Goal: Task Accomplishment & Management: Use online tool/utility

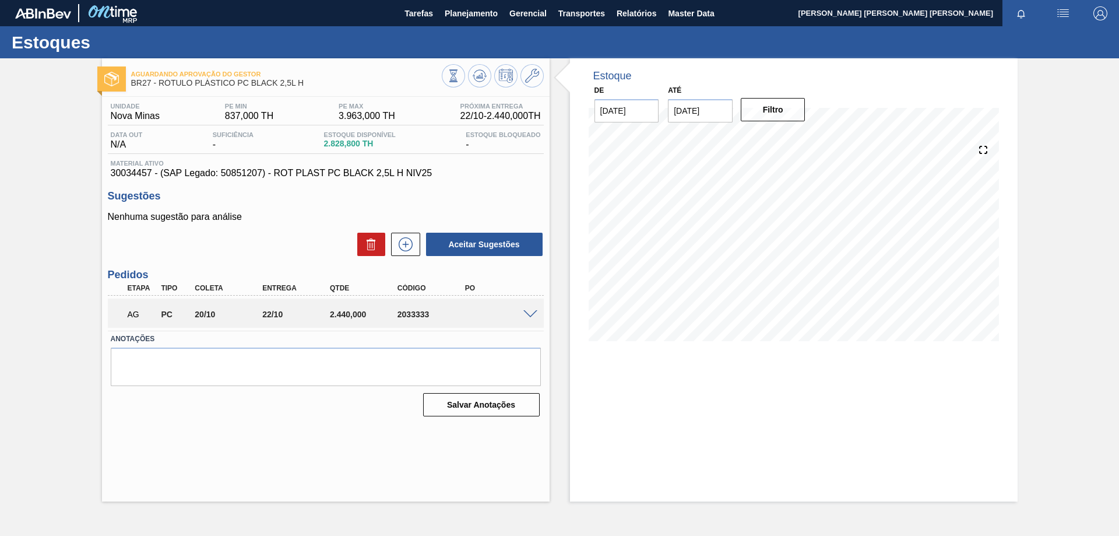
click at [529, 315] on span at bounding box center [530, 314] width 14 height 9
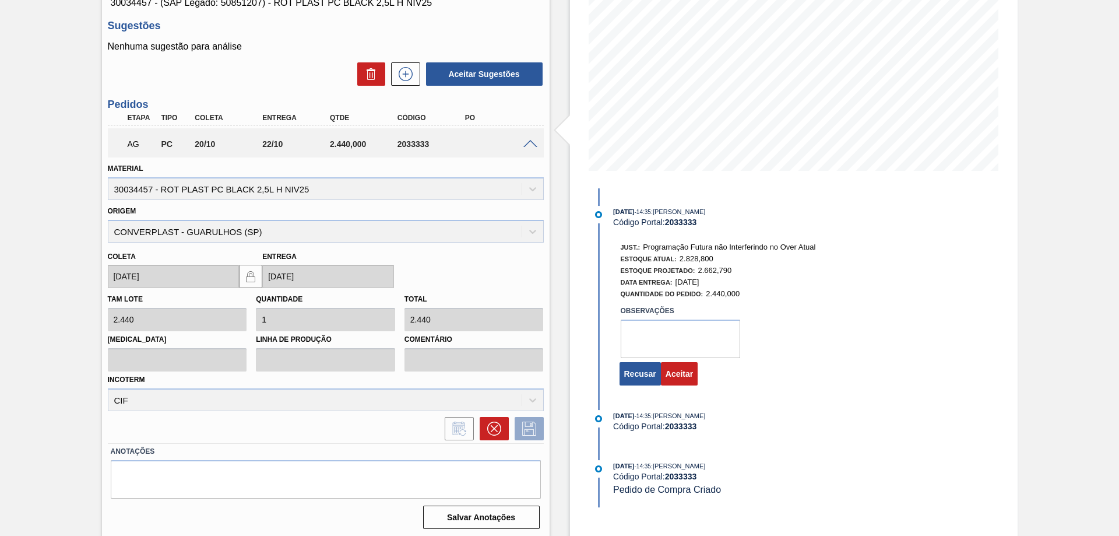
scroll to position [173, 0]
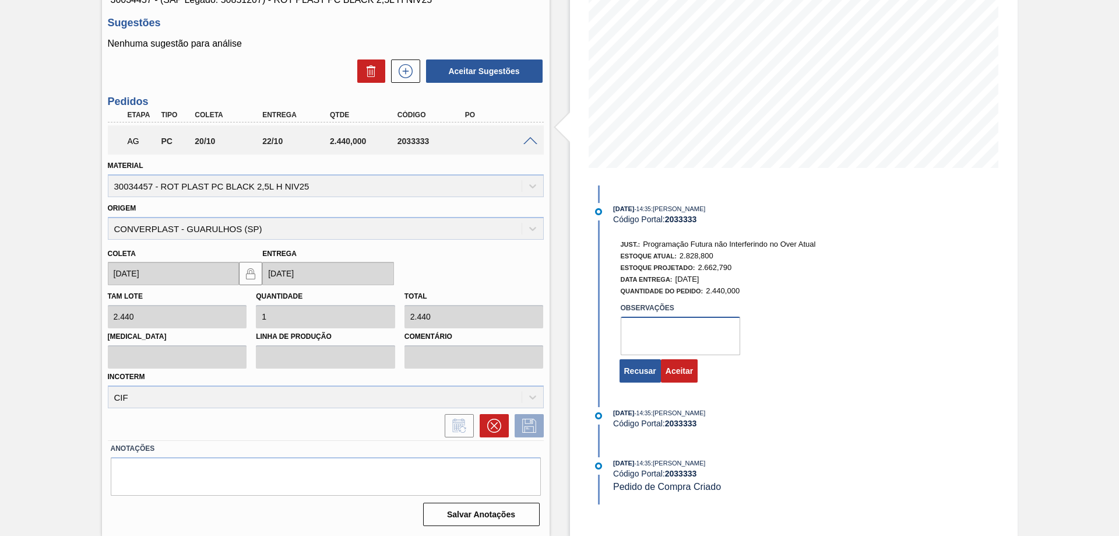
click at [659, 330] on textarea at bounding box center [680, 335] width 119 height 38
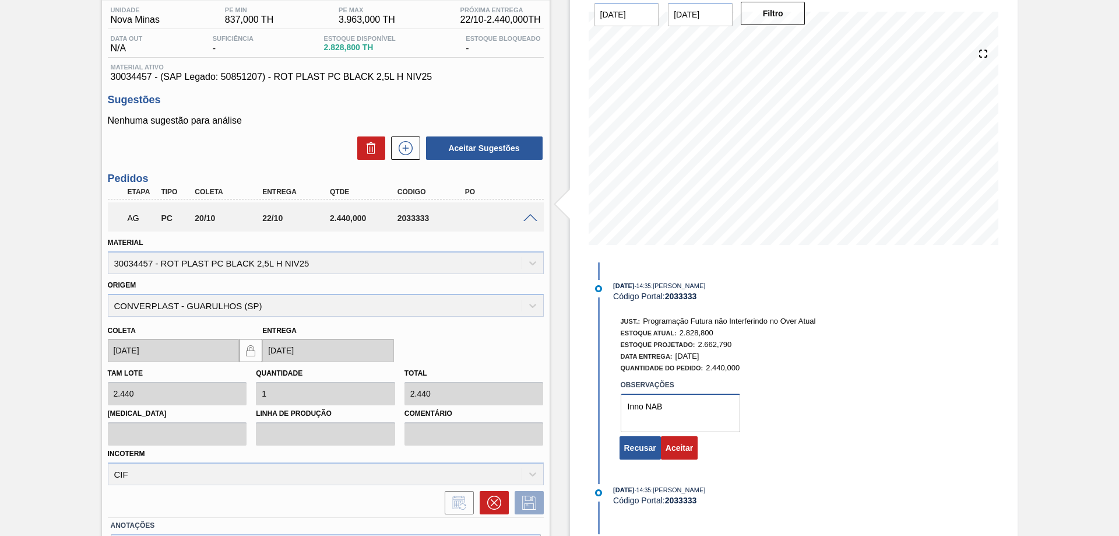
scroll to position [117, 0]
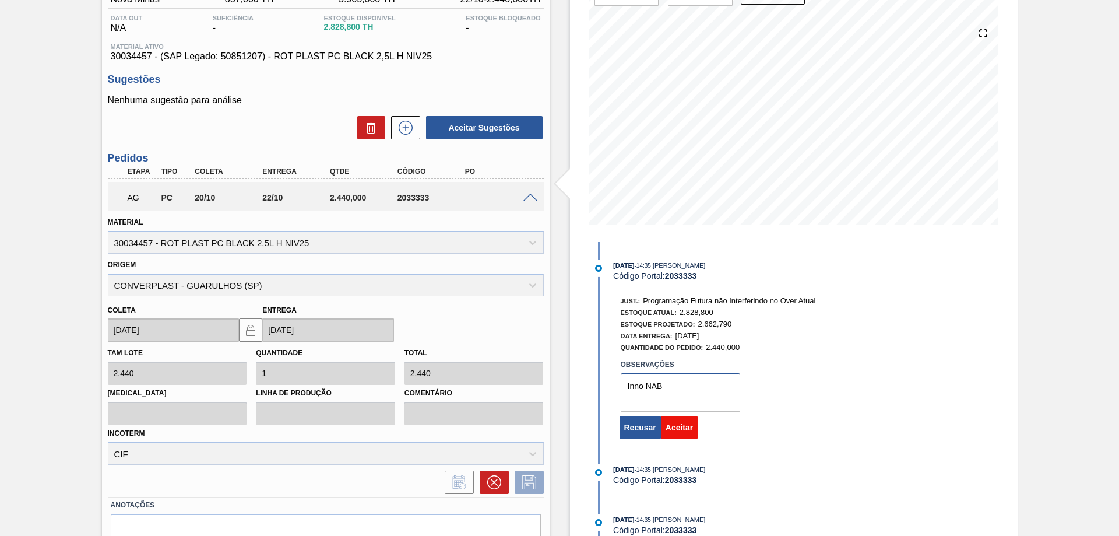
type textarea "Inno NAB"
click at [685, 428] on button "Aceitar" at bounding box center [679, 426] width 37 height 23
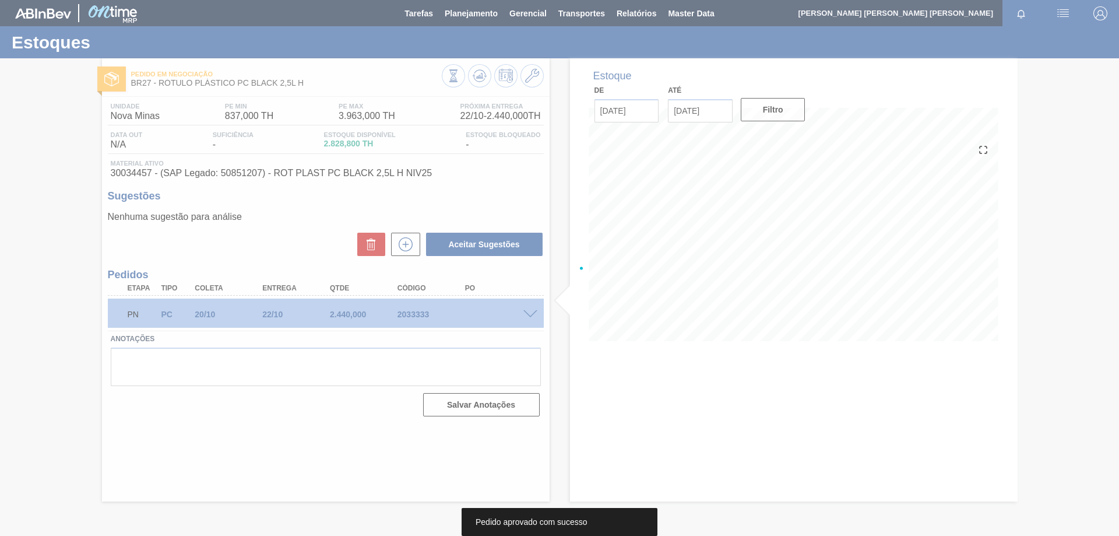
scroll to position [0, 0]
